Goal: Find specific page/section: Find specific page/section

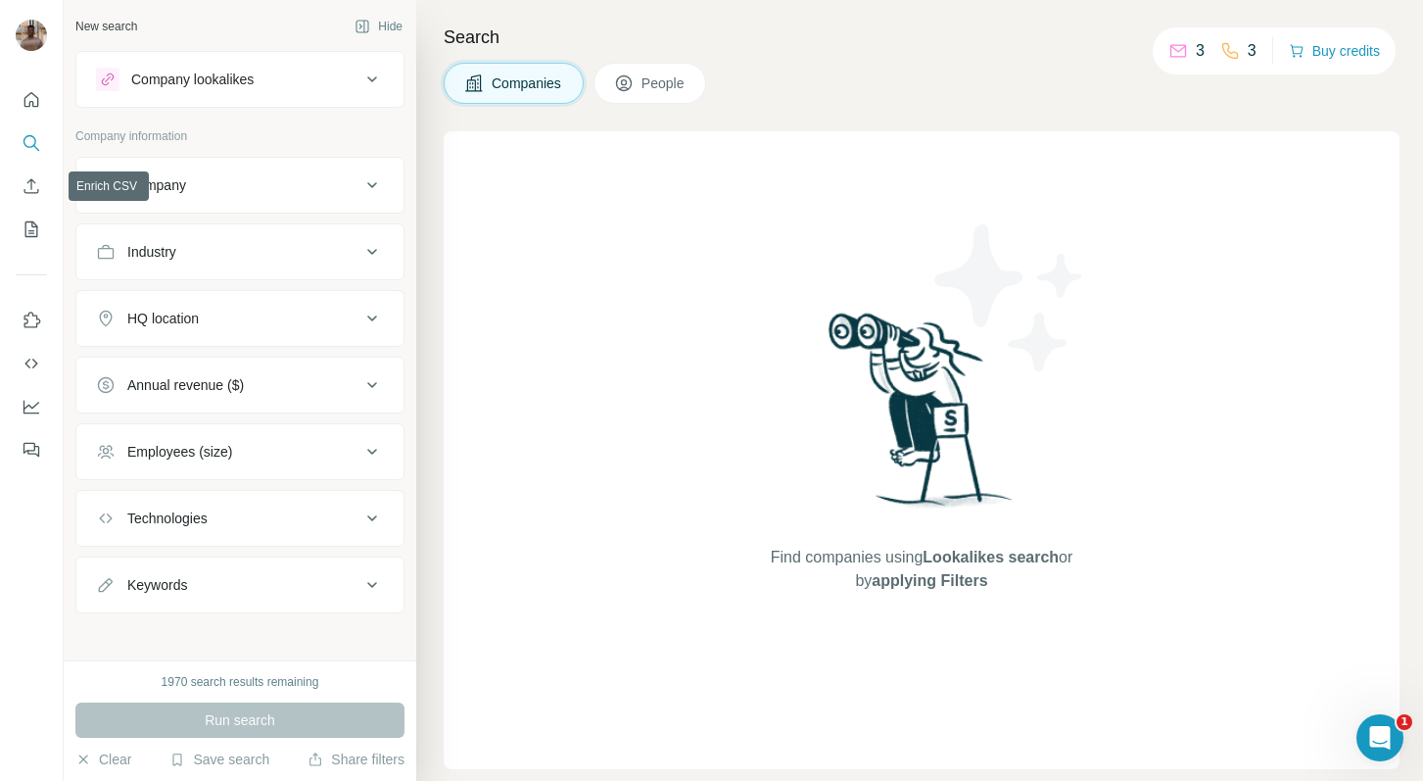
click at [27, 229] on icon "My lists" at bounding box center [32, 229] width 20 height 20
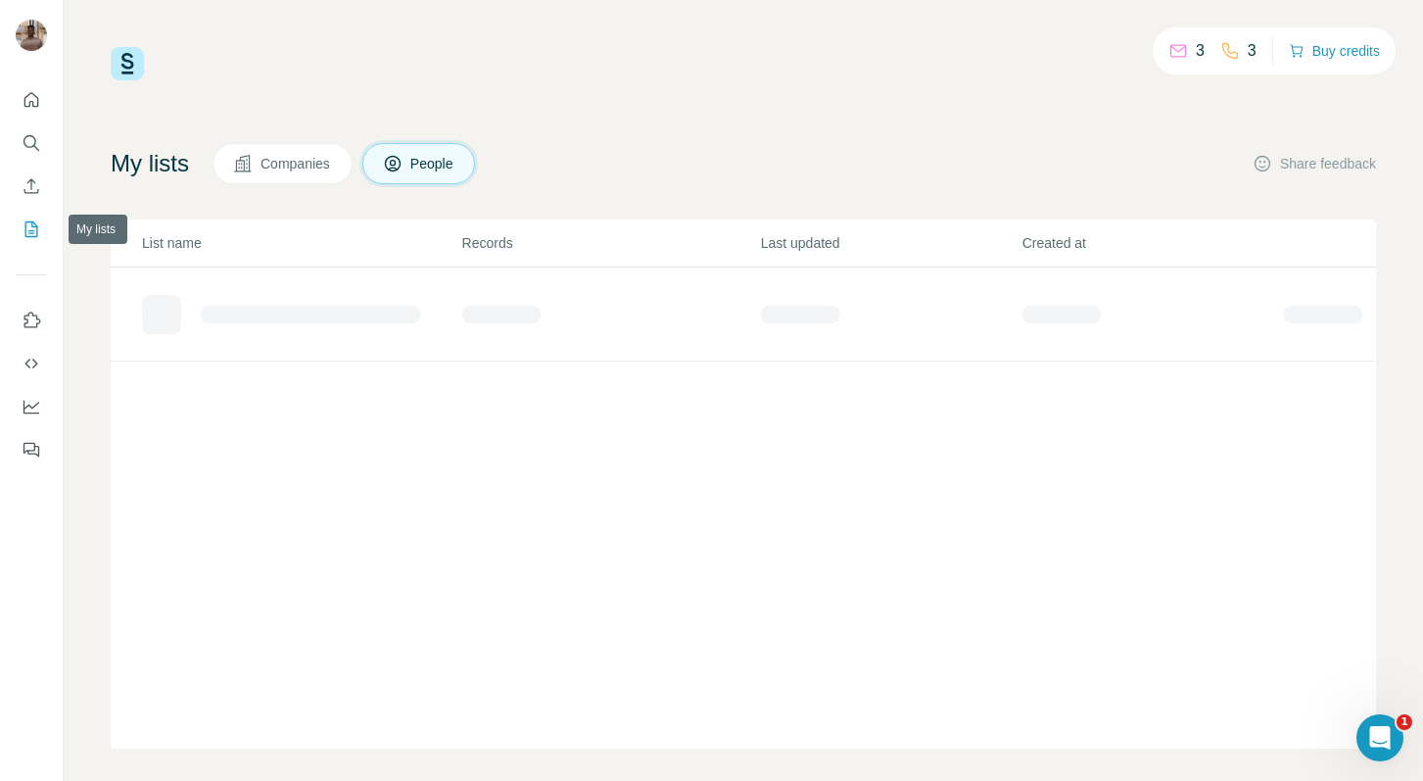
click at [29, 227] on icon "My lists" at bounding box center [32, 229] width 20 height 20
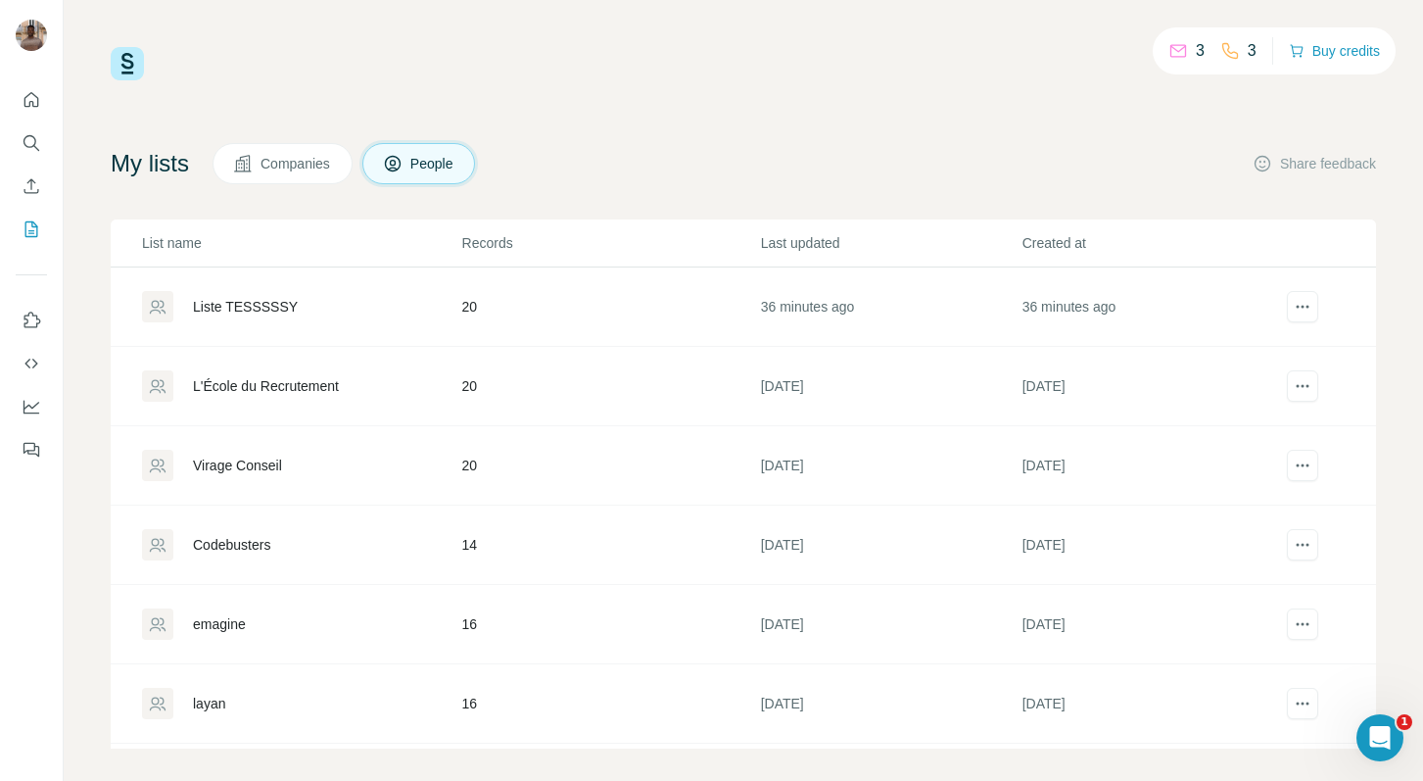
click at [290, 380] on div "L'École du Recrutement" at bounding box center [266, 386] width 146 height 20
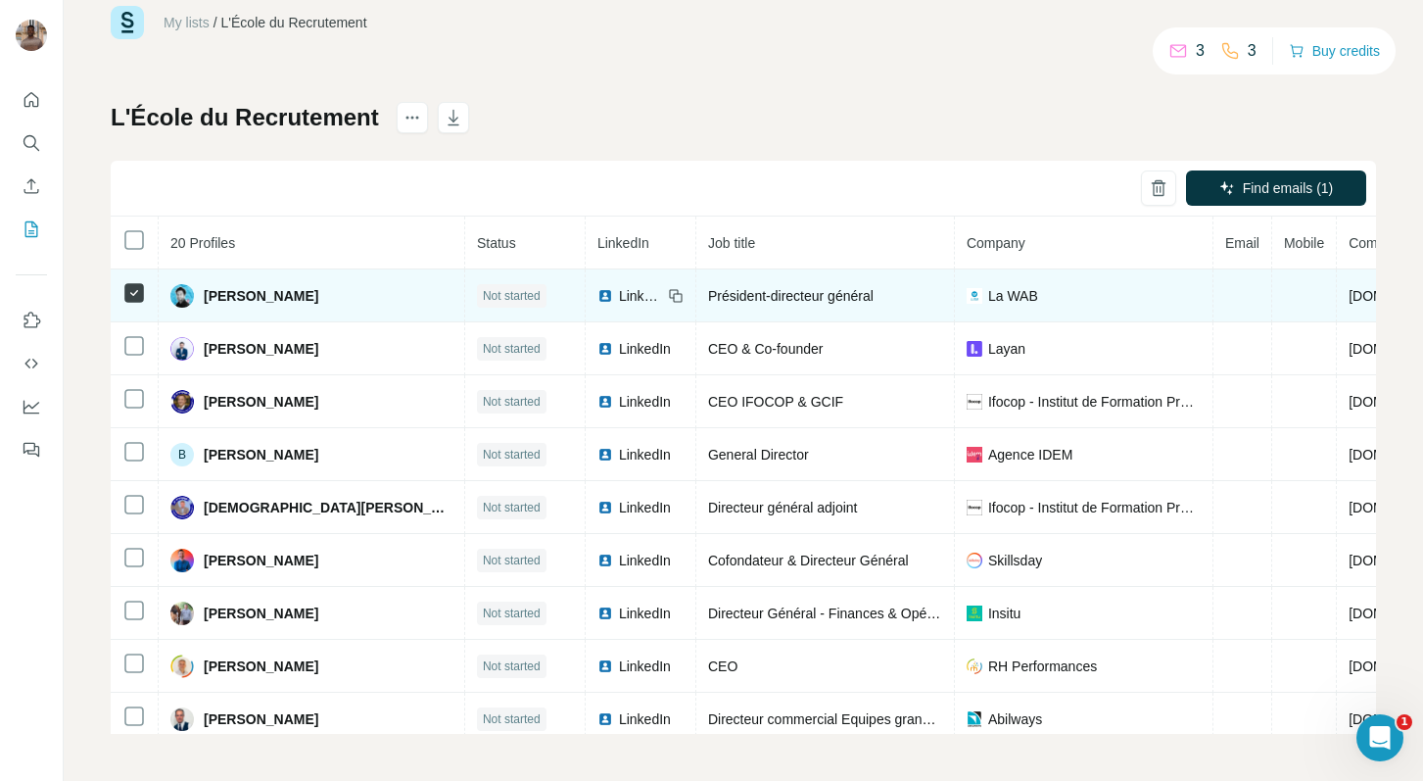
click at [212, 298] on span "[PERSON_NAME]" at bounding box center [261, 296] width 115 height 20
click at [221, 289] on span "[PERSON_NAME]" at bounding box center [261, 296] width 115 height 20
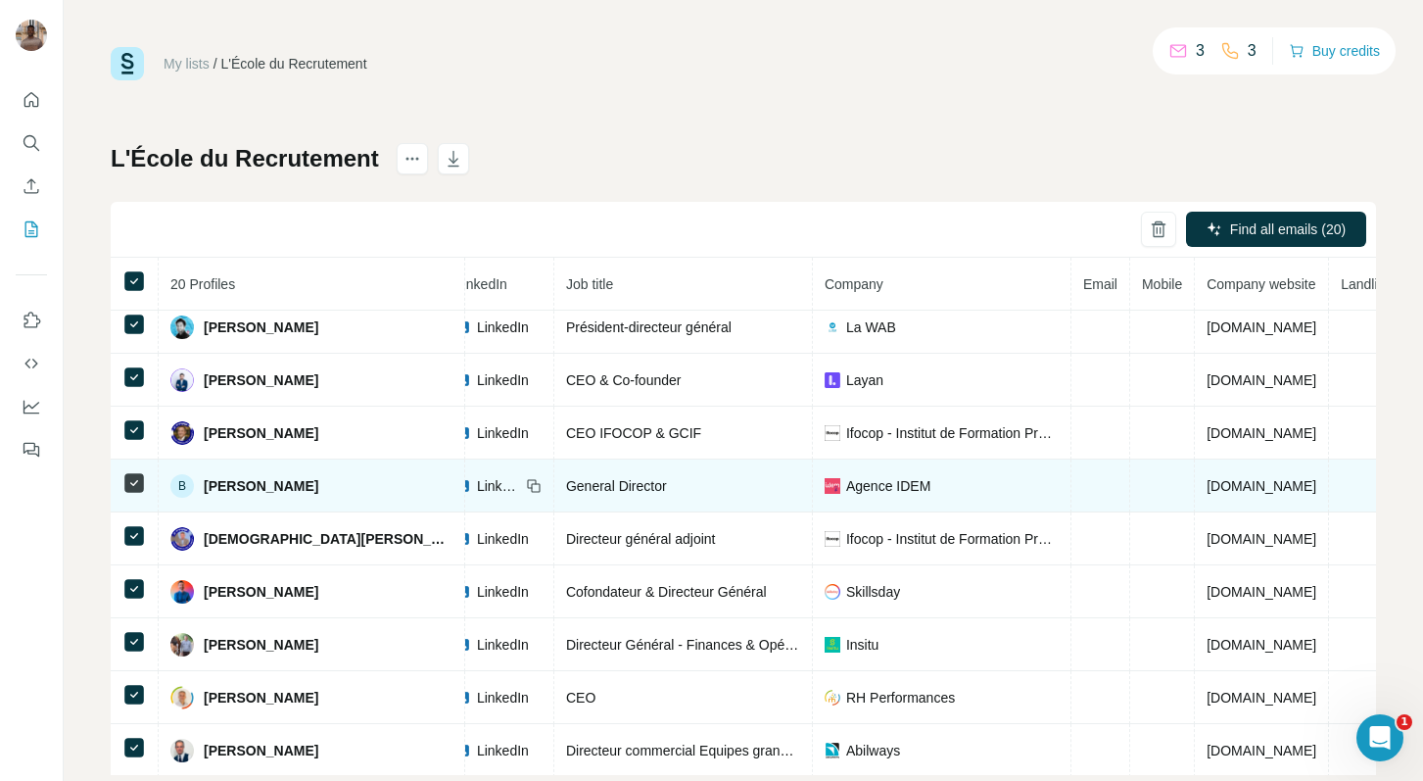
scroll to position [0, 142]
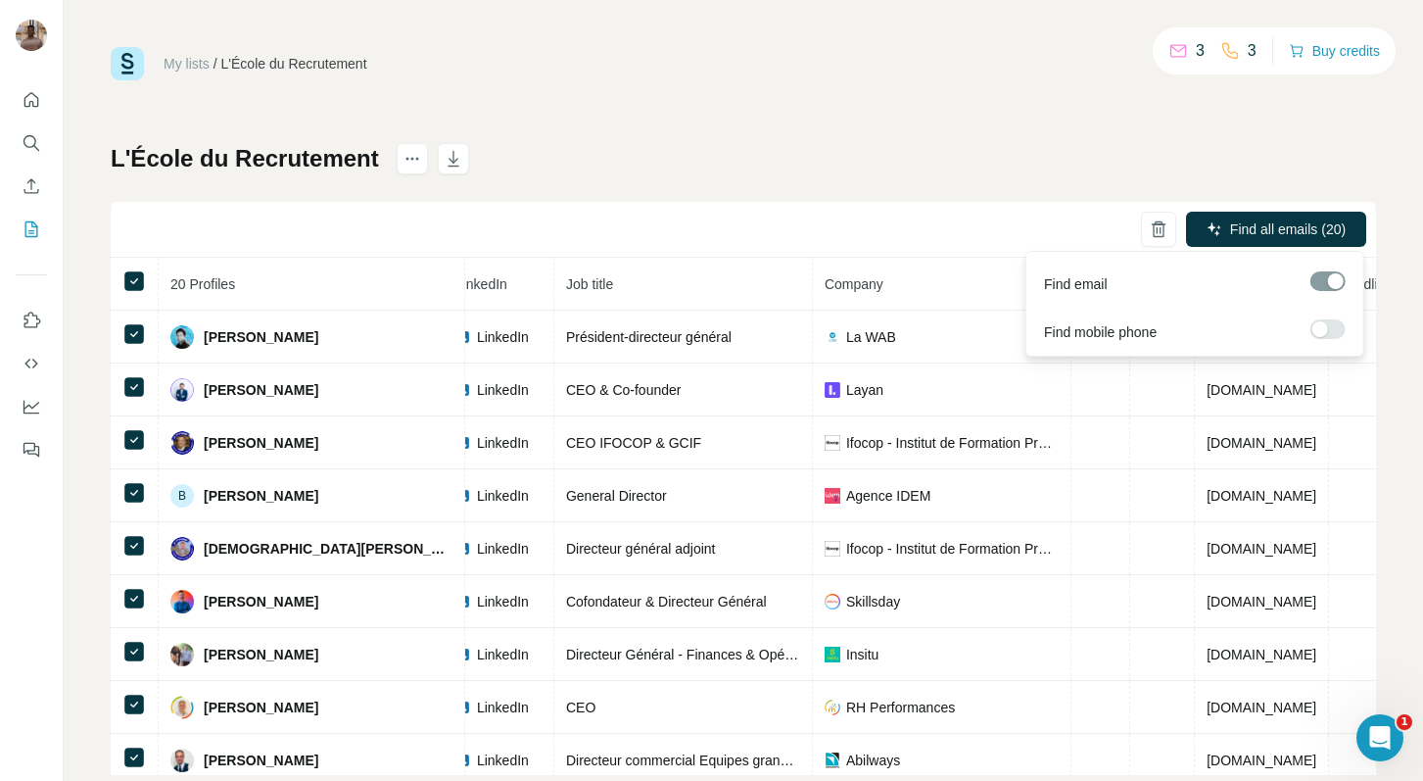
click at [1326, 325] on div at bounding box center [1320, 329] width 16 height 16
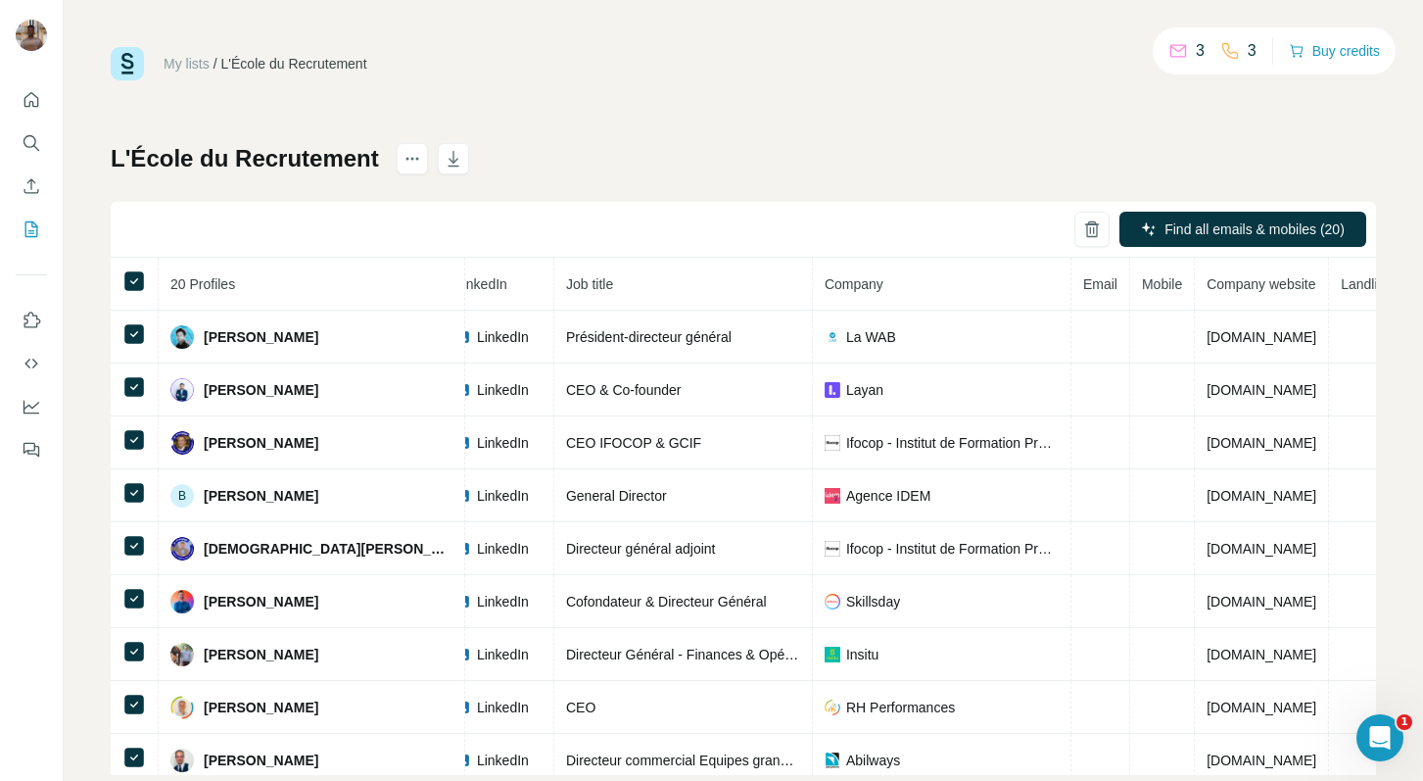
click at [151, 275] on th at bounding box center [135, 284] width 48 height 53
